Goal: Information Seeking & Learning: Learn about a topic

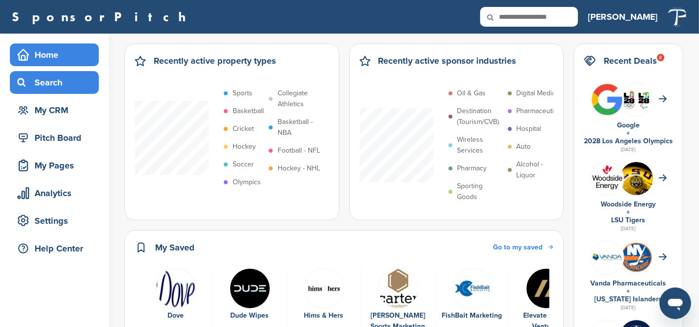
click at [51, 83] on div "Search" at bounding box center [57, 83] width 84 height 18
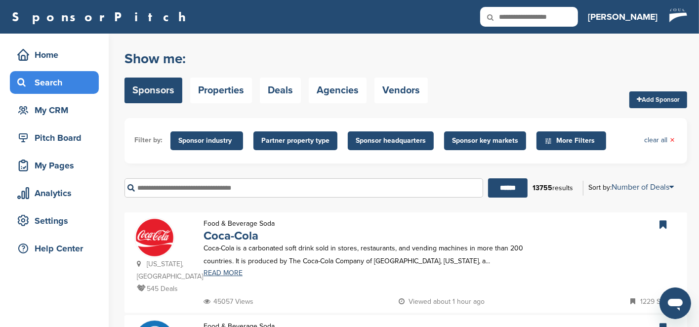
click at [258, 183] on input "text" at bounding box center [304, 187] width 359 height 19
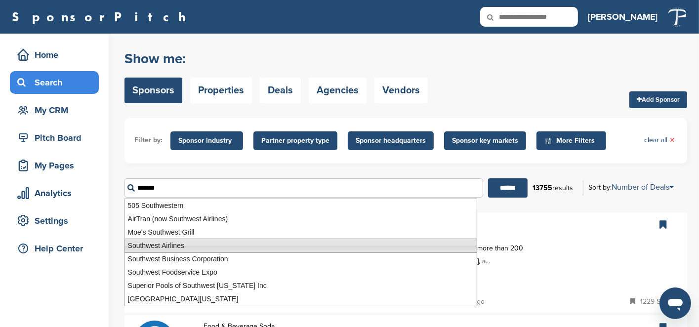
click at [195, 250] on li "Southwest Airlines" at bounding box center [301, 246] width 353 height 14
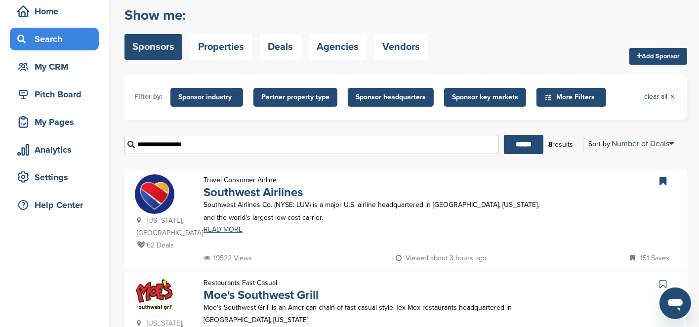
scroll to position [99, 0]
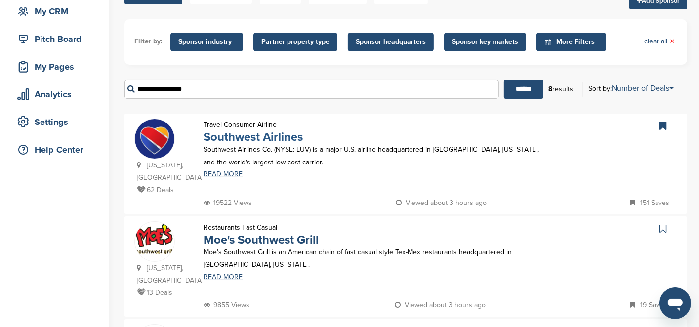
type input "**********"
click at [224, 131] on link "Southwest Airlines" at bounding box center [253, 137] width 99 height 14
click at [232, 135] on link "Southwest Airlines" at bounding box center [253, 137] width 99 height 14
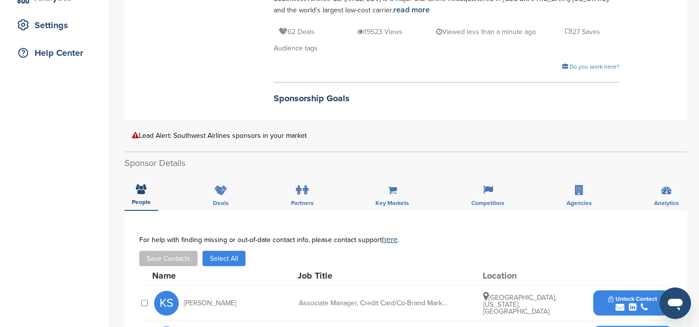
scroll to position [198, 0]
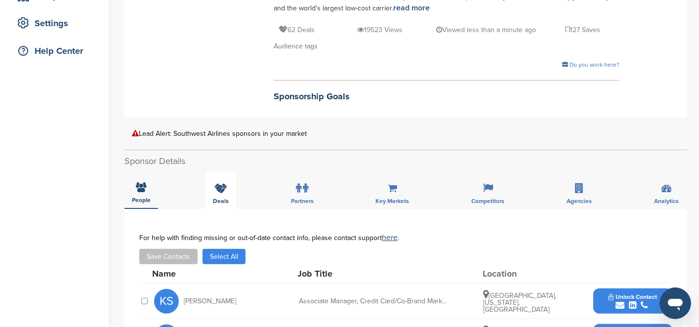
click at [219, 183] on icon at bounding box center [220, 188] width 13 height 10
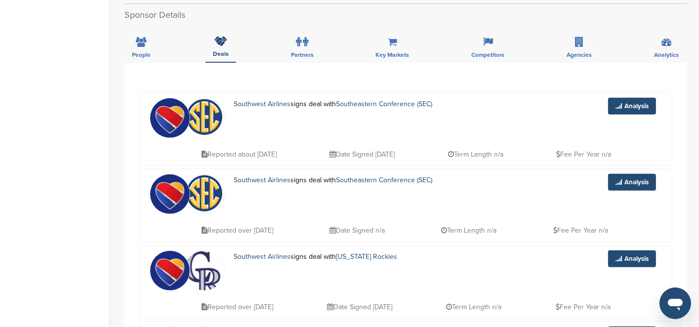
scroll to position [346, 0]
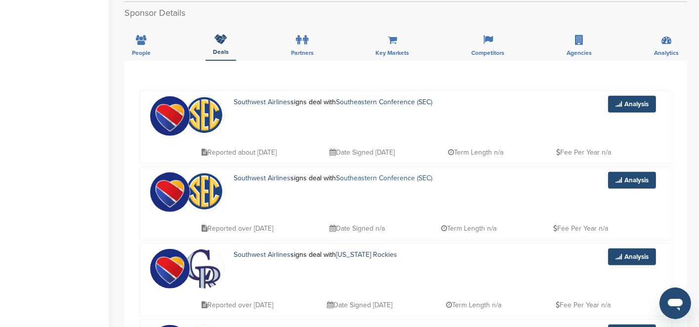
click at [392, 177] on link "Southeastern Conference (SEC)" at bounding box center [384, 178] width 96 height 8
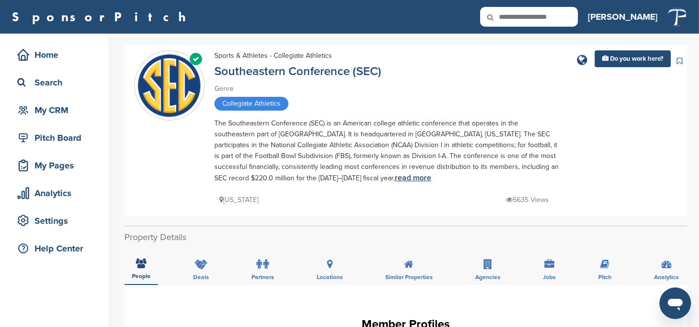
click at [395, 176] on link "read more" at bounding box center [413, 178] width 37 height 10
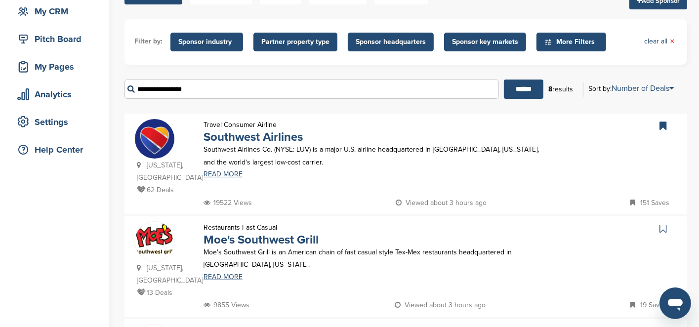
drag, startPoint x: 0, startPoint y: 0, endPoint x: 131, endPoint y: 88, distance: 157.7
click at [131, 88] on input "**********" at bounding box center [312, 89] width 375 height 19
paste input "text"
click at [520, 87] on input "******" at bounding box center [524, 89] width 40 height 19
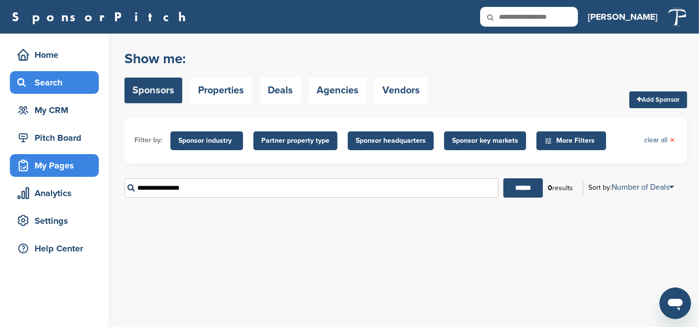
drag, startPoint x: 208, startPoint y: 183, endPoint x: 85, endPoint y: 172, distance: 122.5
click at [85, 172] on div "Home Search My CRM Pitch Board My Pages Analytics Settings Help Center You have…" at bounding box center [349, 180] width 699 height 293
paste input "text"
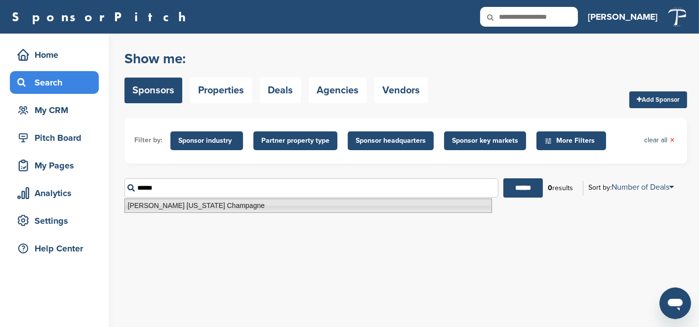
click at [180, 208] on li "[PERSON_NAME] [US_STATE] Champagne" at bounding box center [309, 206] width 368 height 14
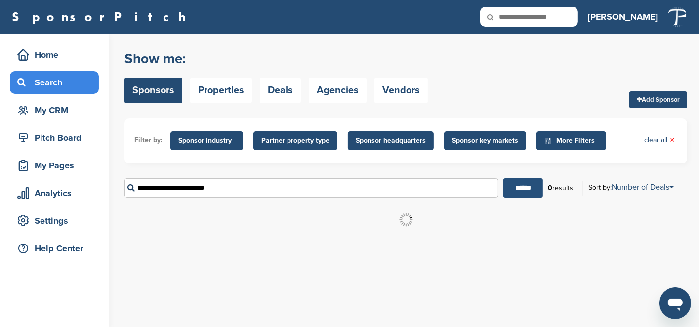
type input "**********"
click at [528, 188] on input "******" at bounding box center [523, 187] width 40 height 19
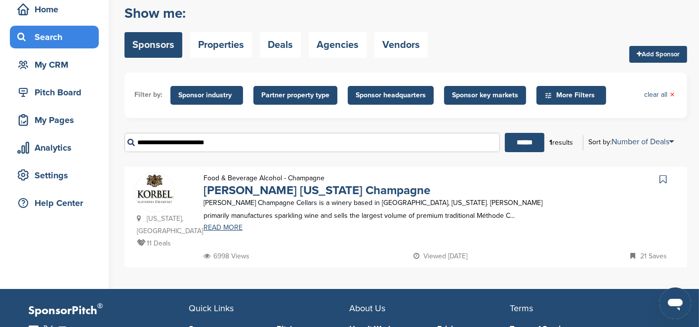
scroll to position [49, 0]
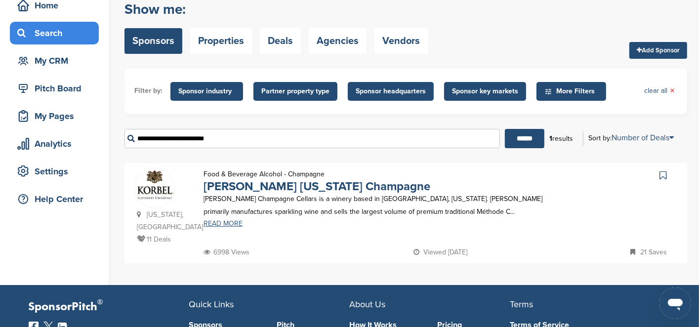
click at [224, 226] on link "READ MORE" at bounding box center [375, 223] width 343 height 7
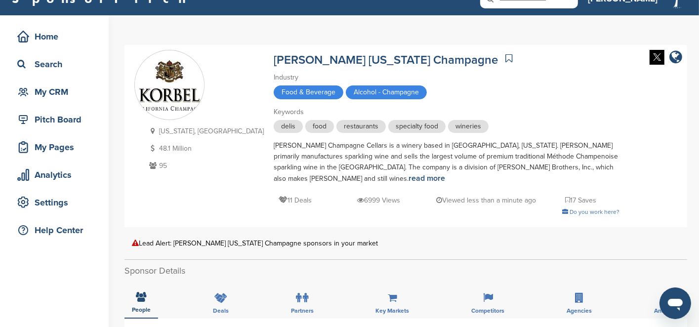
scroll to position [148, 0]
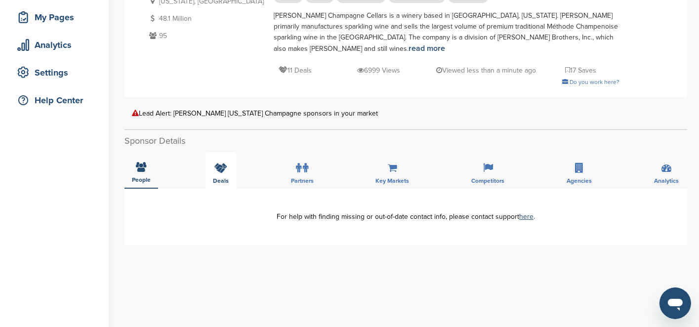
click at [225, 155] on div "Deals" at bounding box center [221, 170] width 31 height 37
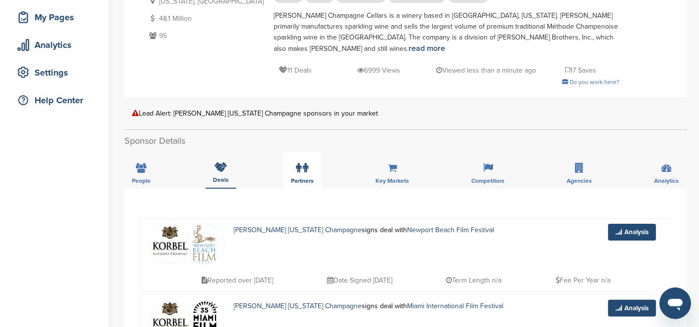
click at [298, 163] on icon at bounding box center [298, 168] width 5 height 10
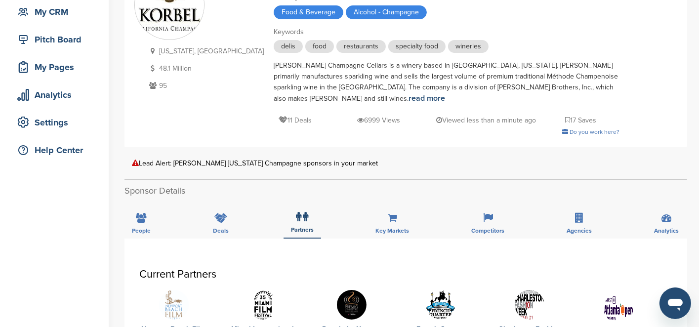
scroll to position [99, 0]
click at [230, 159] on div "Lead Alert: [PERSON_NAME] [US_STATE] Champagne sponsors in your market" at bounding box center [406, 162] width 548 height 7
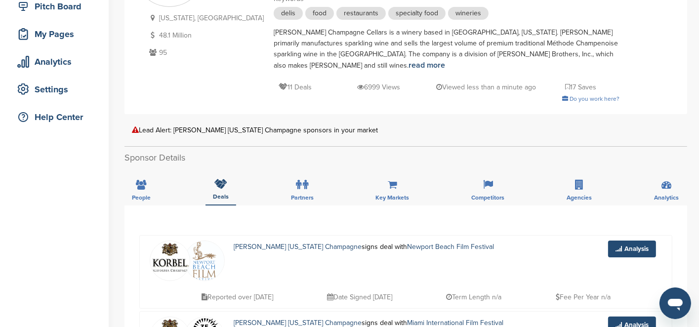
scroll to position [148, 0]
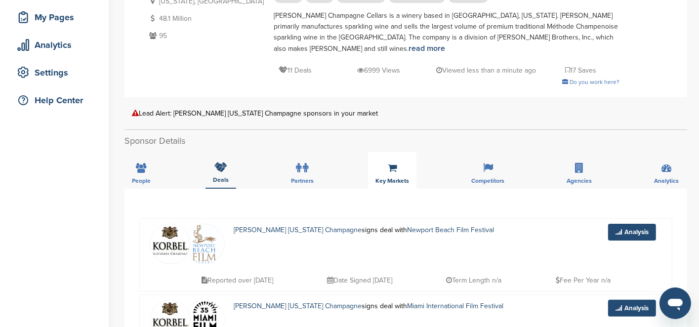
click at [383, 163] on div "Key Markets" at bounding box center [392, 170] width 48 height 37
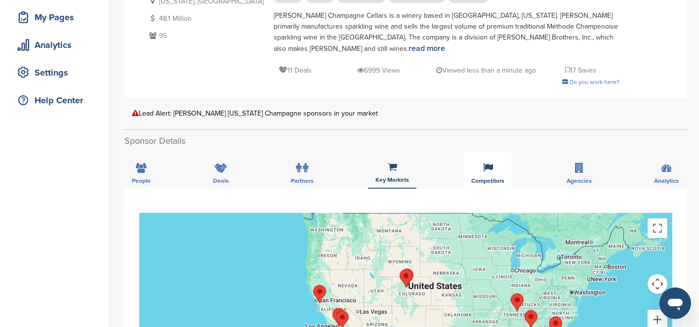
drag, startPoint x: 506, startPoint y: 164, endPoint x: 501, endPoint y: 167, distance: 5.8
click at [505, 165] on div "Competitors" at bounding box center [488, 170] width 48 height 37
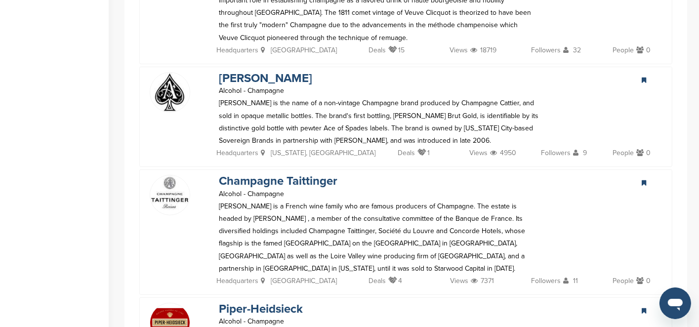
scroll to position [445, 0]
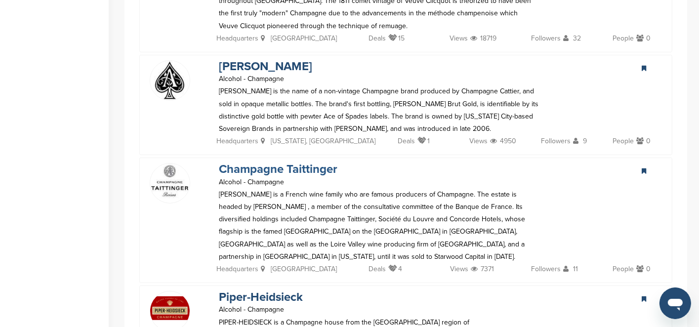
click at [266, 162] on link "Champagne Taittinger" at bounding box center [278, 169] width 119 height 14
